Goal: Task Accomplishment & Management: Complete application form

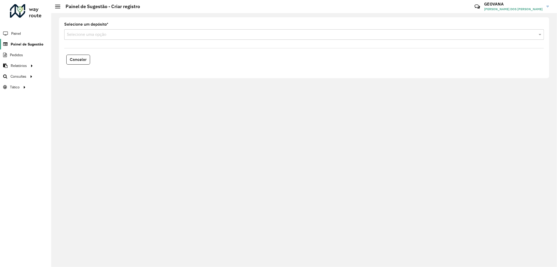
click at [32, 46] on span "Painel de Sugestão" at bounding box center [27, 44] width 33 height 5
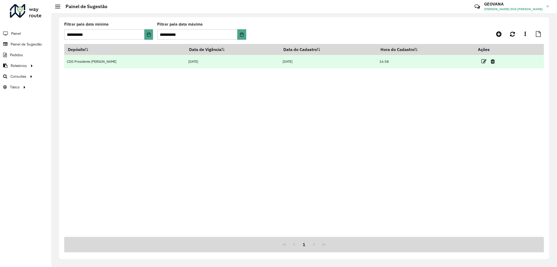
click at [482, 65] on link at bounding box center [484, 61] width 5 height 7
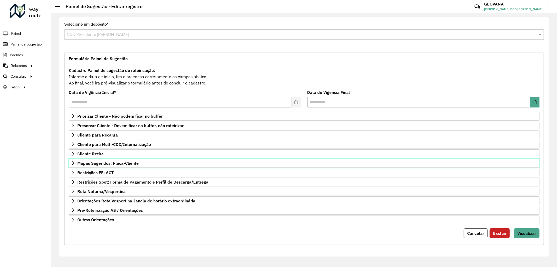
click at [121, 163] on span "Mapas Sugeridos: Placa-Cliente" at bounding box center [107, 163] width 61 height 4
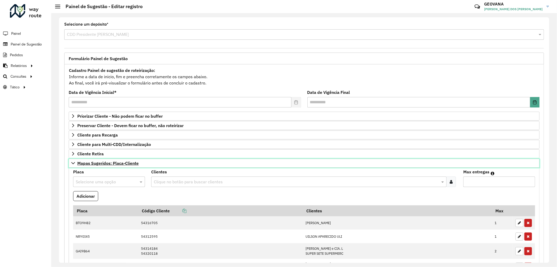
click at [121, 163] on span "Mapas Sugeridos: Placa-Cliente" at bounding box center [107, 163] width 61 height 4
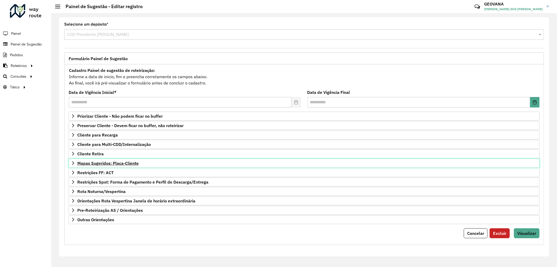
click at [116, 165] on span "Mapas Sugeridos: Placa-Cliente" at bounding box center [107, 163] width 61 height 4
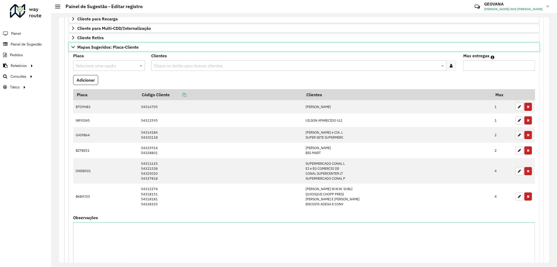
scroll to position [216, 0]
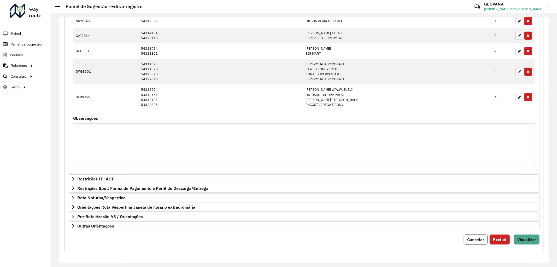
click at [97, 134] on textarea "Observações" at bounding box center [304, 145] width 462 height 44
type textarea "*"
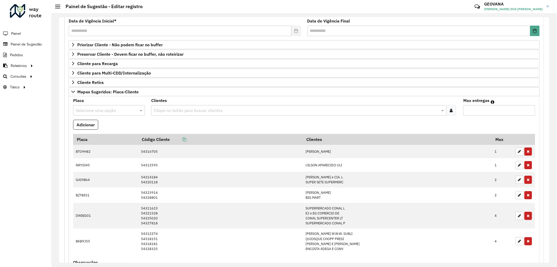
scroll to position [42, 0]
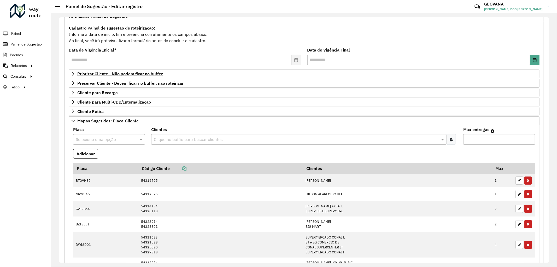
type textarea "**********"
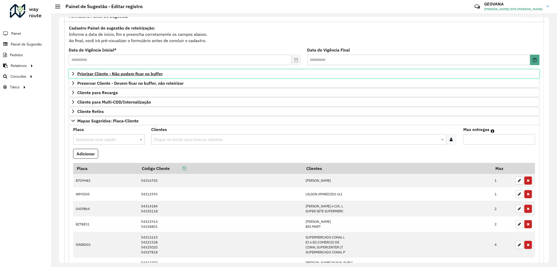
click at [123, 76] on span "Priorizar Cliente - Não podem ficar no buffer" at bounding box center [119, 74] width 85 height 4
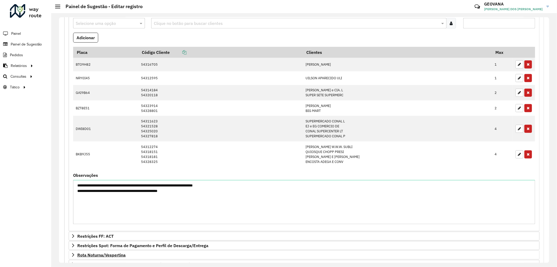
scroll to position [304, 0]
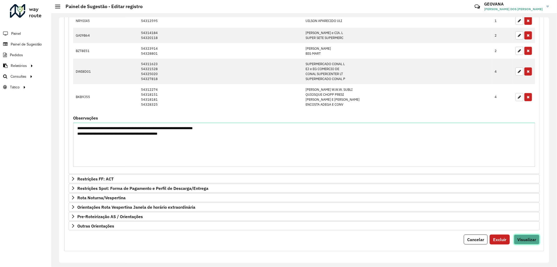
click at [526, 241] on span "Visualizar" at bounding box center [527, 239] width 19 height 5
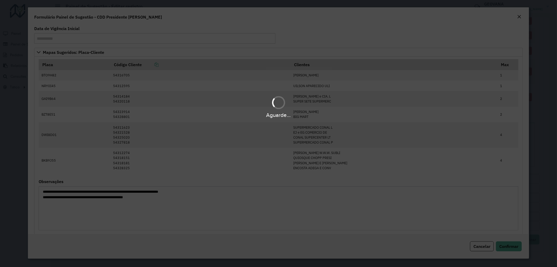
click at [527, 239] on div "Aguarde..." at bounding box center [278, 133] width 557 height 267
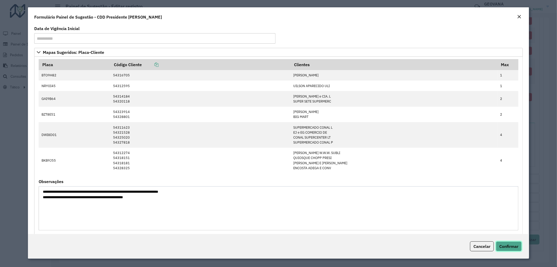
click at [508, 246] on span "Confirmar" at bounding box center [509, 246] width 19 height 5
